Goal: Transaction & Acquisition: Purchase product/service

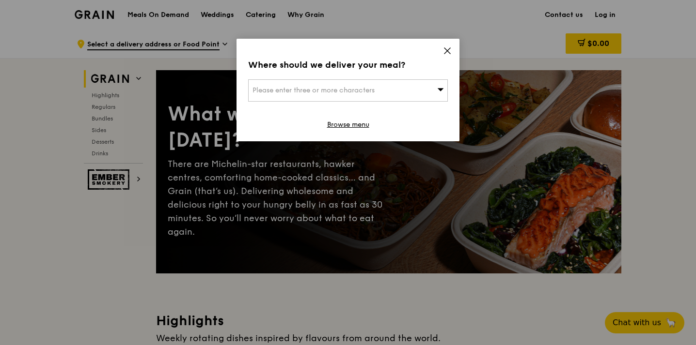
click at [446, 52] on icon at bounding box center [447, 51] width 6 height 6
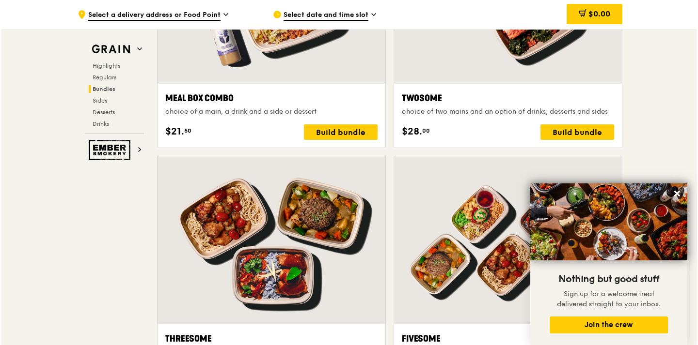
scroll to position [1513, 0]
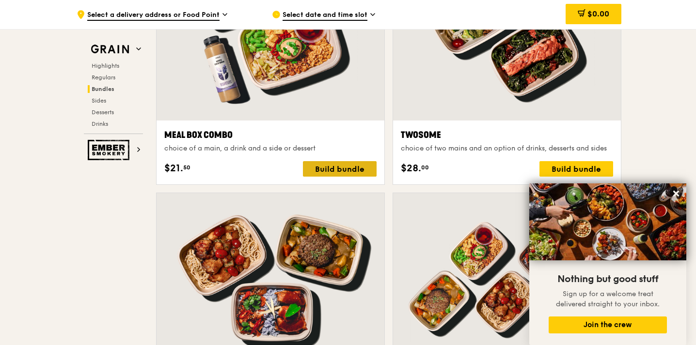
click at [357, 168] on div "Build bundle" at bounding box center [340, 169] width 74 height 16
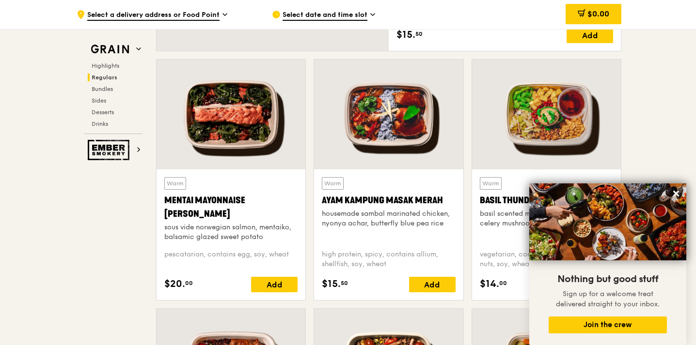
scroll to position [786, 0]
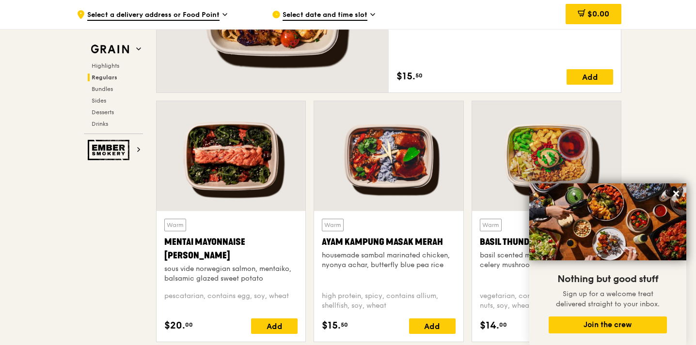
click at [242, 142] on div at bounding box center [230, 156] width 149 height 110
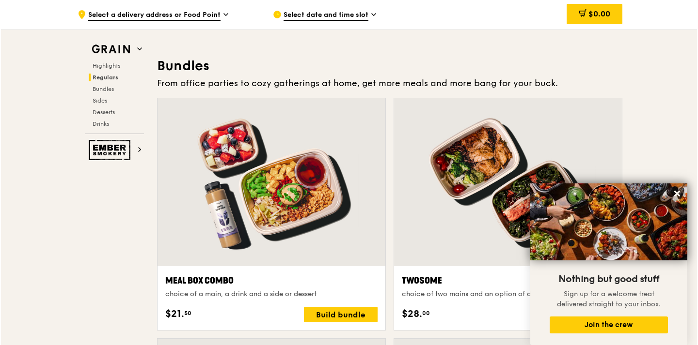
scroll to position [1374, 0]
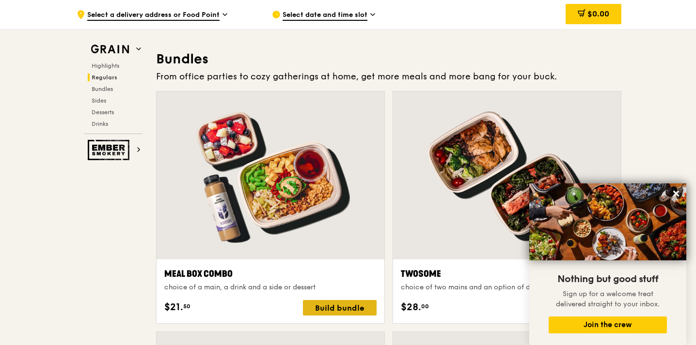
click at [327, 307] on div "Build bundle" at bounding box center [340, 308] width 74 height 16
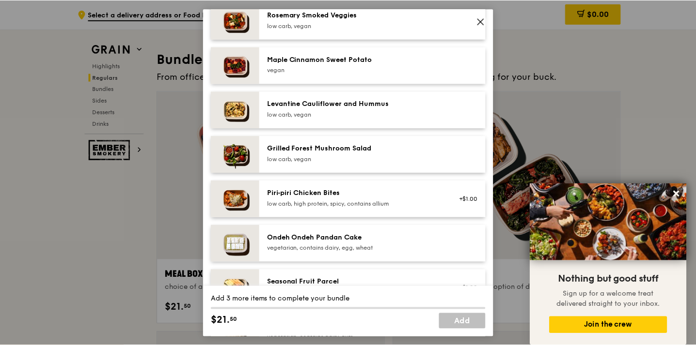
scroll to position [474, 0]
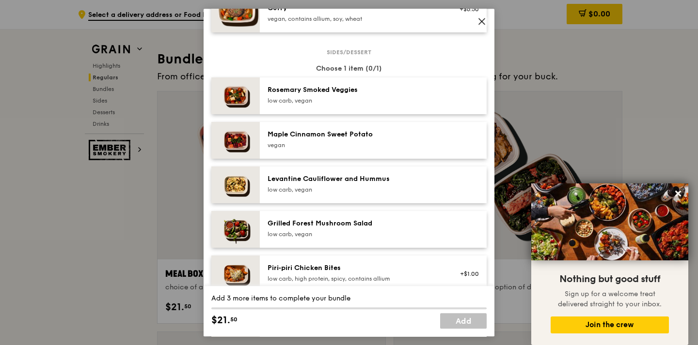
click at [304, 105] on div "low carb, vegan" at bounding box center [354, 101] width 174 height 8
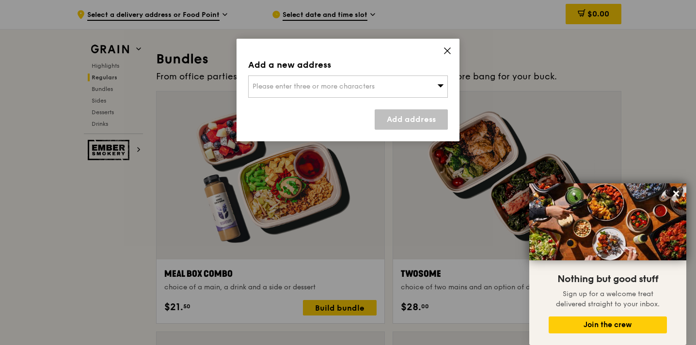
click at [439, 52] on div "Add a new address Please enter three or more characters Add address" at bounding box center [347, 90] width 223 height 103
click at [446, 51] on icon at bounding box center [447, 51] width 6 height 6
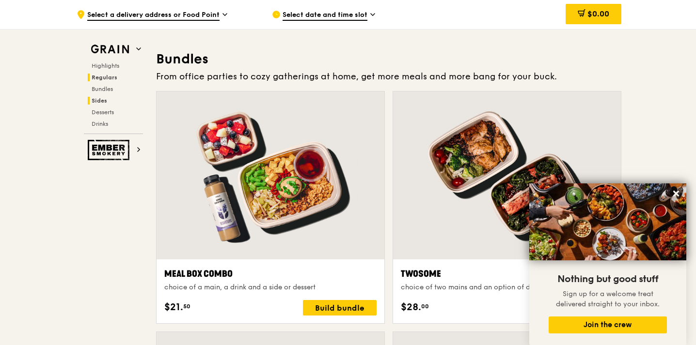
click at [107, 102] on span "Sides" at bounding box center [100, 100] width 16 height 7
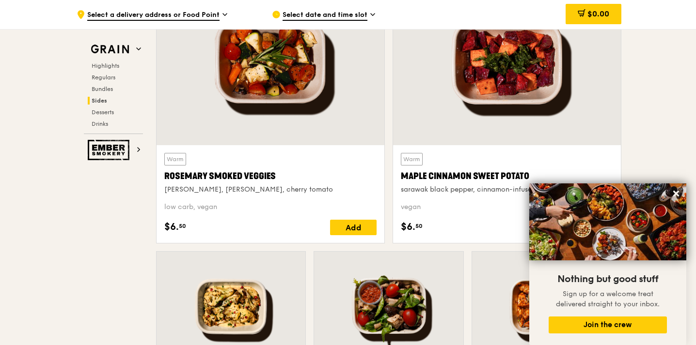
scroll to position [2254, 0]
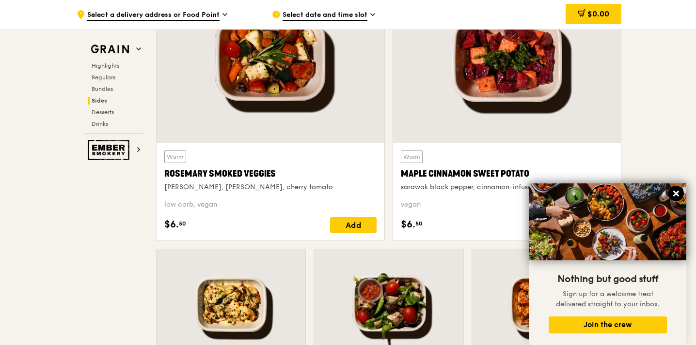
click at [675, 200] on button at bounding box center [676, 194] width 16 height 16
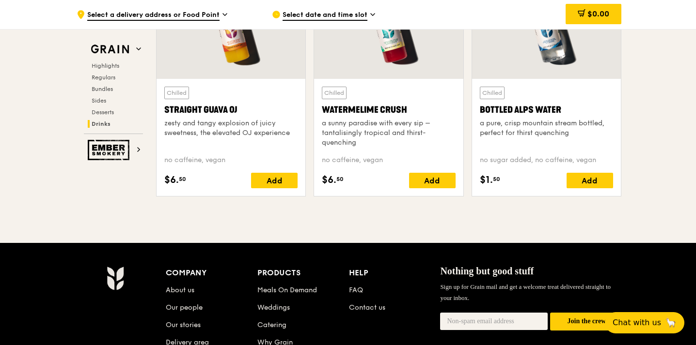
scroll to position [3897, 0]
